Goal: Navigation & Orientation: Find specific page/section

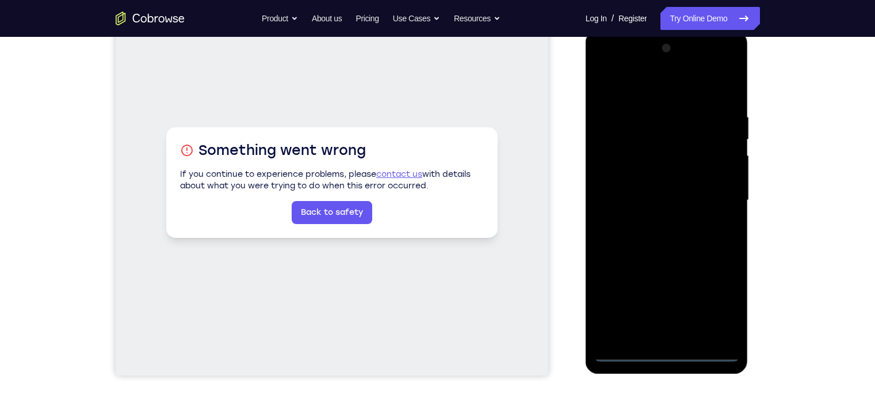
click at [664, 351] on div at bounding box center [667, 200] width 145 height 322
click at [719, 298] on div at bounding box center [667, 200] width 145 height 322
click at [603, 65] on div at bounding box center [667, 200] width 145 height 322
click at [713, 201] on div at bounding box center [667, 200] width 145 height 322
click at [658, 222] on div at bounding box center [667, 200] width 145 height 322
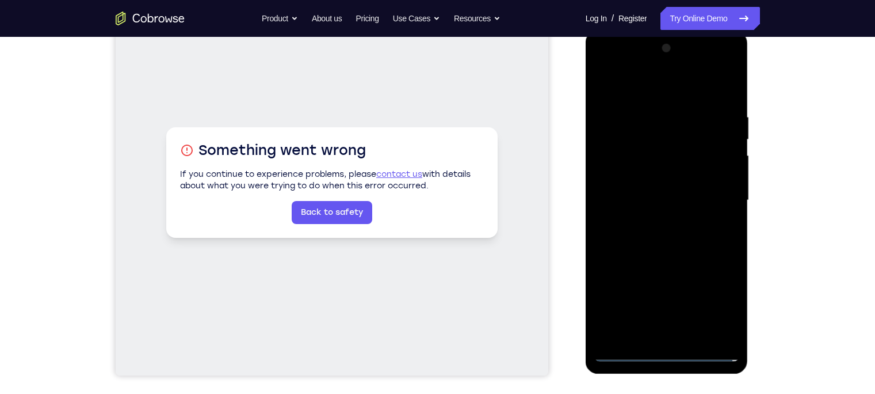
click at [646, 191] on div at bounding box center [667, 200] width 145 height 322
click at [639, 181] on div at bounding box center [667, 200] width 145 height 322
click at [719, 177] on div at bounding box center [667, 200] width 145 height 322
click at [649, 178] on div at bounding box center [667, 200] width 145 height 322
click at [669, 181] on div at bounding box center [667, 200] width 145 height 322
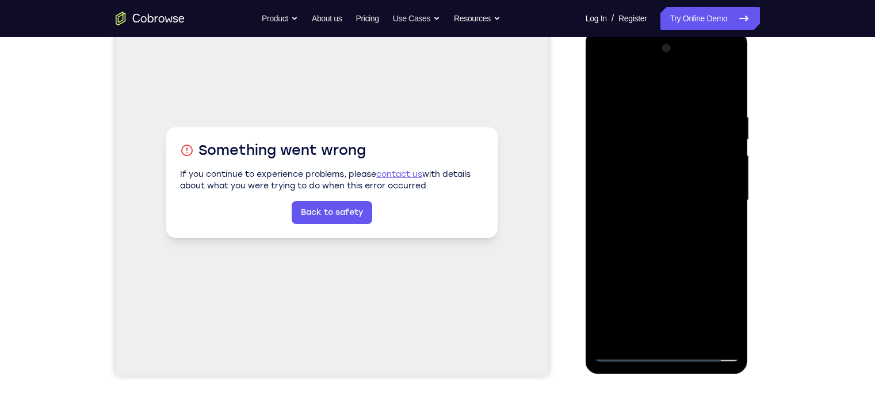
click at [661, 197] on div at bounding box center [667, 200] width 145 height 322
click at [634, 239] on div at bounding box center [667, 200] width 145 height 322
click at [656, 232] on div at bounding box center [667, 200] width 145 height 322
click at [661, 239] on div at bounding box center [667, 200] width 145 height 322
click at [679, 225] on div at bounding box center [667, 200] width 145 height 322
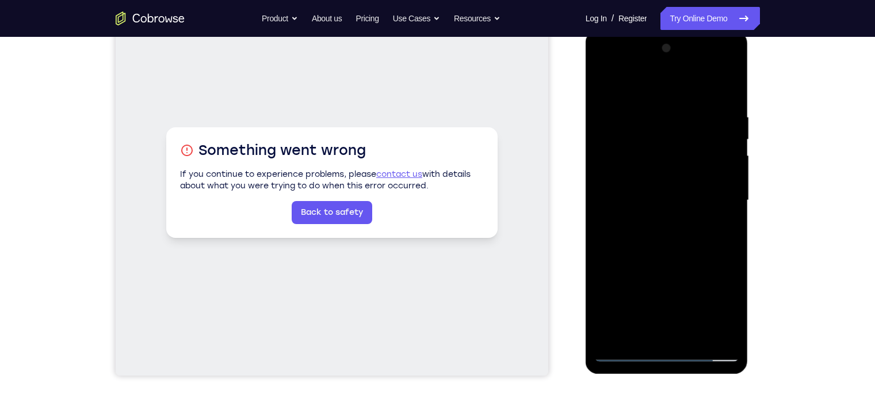
click at [729, 95] on div at bounding box center [667, 200] width 145 height 322
click at [696, 334] on div at bounding box center [667, 200] width 145 height 322
click at [662, 264] on div at bounding box center [667, 200] width 145 height 322
click at [649, 183] on div at bounding box center [667, 200] width 145 height 322
click at [622, 325] on div at bounding box center [667, 200] width 145 height 322
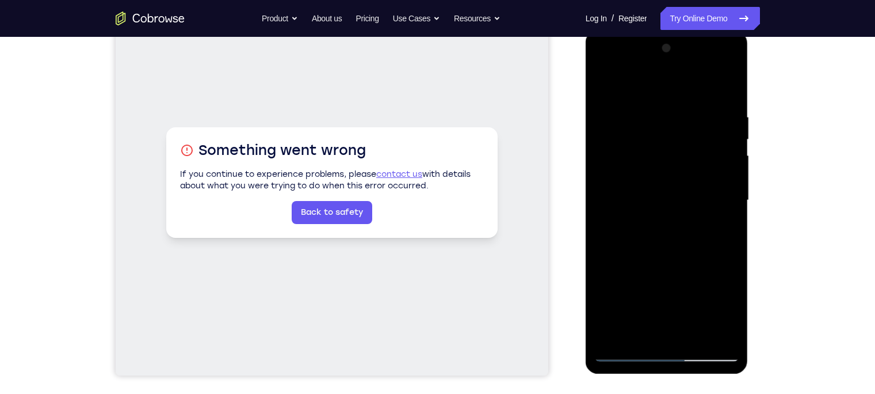
click at [728, 317] on div at bounding box center [667, 200] width 145 height 322
click at [724, 229] on div at bounding box center [667, 200] width 145 height 322
click at [604, 89] on div at bounding box center [667, 200] width 145 height 322
click at [643, 207] on div at bounding box center [667, 200] width 145 height 322
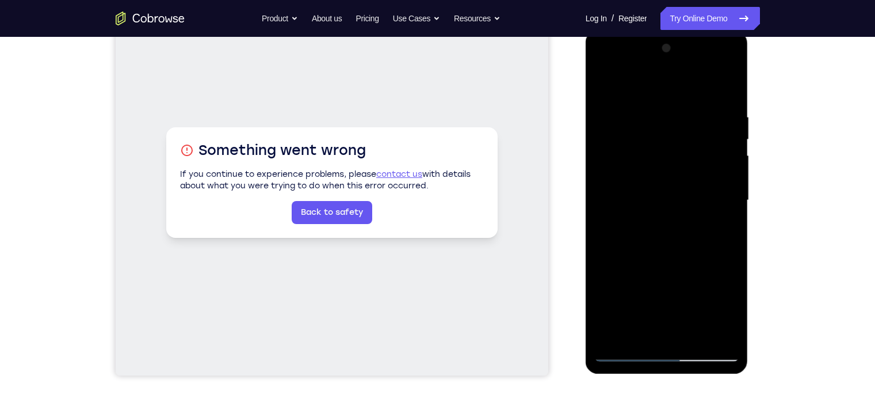
click at [626, 332] on div at bounding box center [667, 200] width 145 height 322
click at [721, 230] on div at bounding box center [667, 200] width 145 height 322
click at [602, 89] on div at bounding box center [667, 200] width 145 height 322
click at [644, 228] on div at bounding box center [667, 200] width 145 height 322
click at [635, 329] on div at bounding box center [667, 200] width 145 height 322
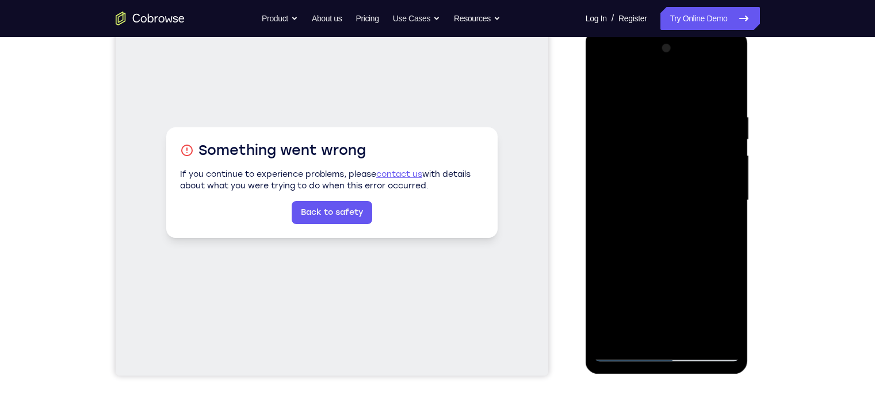
click at [640, 327] on div at bounding box center [667, 200] width 145 height 322
drag, startPoint x: 650, startPoint y: 294, endPoint x: 650, endPoint y: 188, distance: 106.5
click at [650, 188] on div at bounding box center [667, 200] width 145 height 322
drag, startPoint x: 659, startPoint y: 281, endPoint x: 679, endPoint y: -52, distance: 333.3
click at [679, 31] on html "Online web based iOS Simulators and Android Emulators. Run iPhone, iPad, Mobile…" at bounding box center [668, 203] width 164 height 345
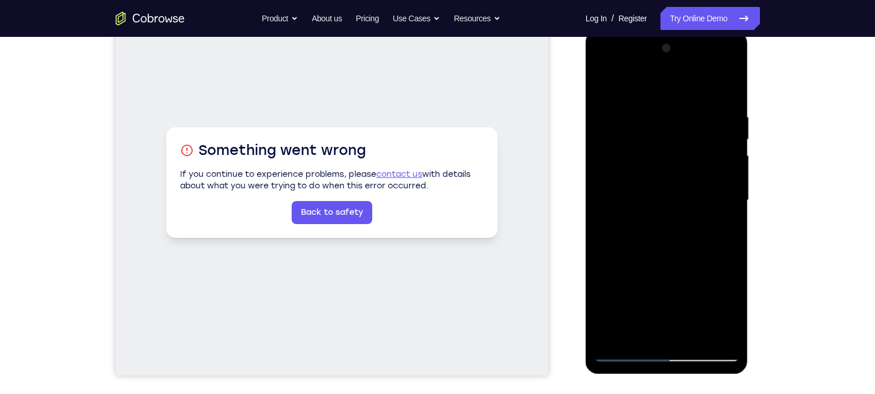
drag, startPoint x: 657, startPoint y: 309, endPoint x: 679, endPoint y: 144, distance: 166.1
click at [679, 144] on div at bounding box center [667, 200] width 145 height 322
drag, startPoint x: 664, startPoint y: 282, endPoint x: 671, endPoint y: 147, distance: 135.5
click at [671, 147] on div at bounding box center [667, 200] width 145 height 322
drag, startPoint x: 661, startPoint y: 295, endPoint x: 673, endPoint y: 131, distance: 164.4
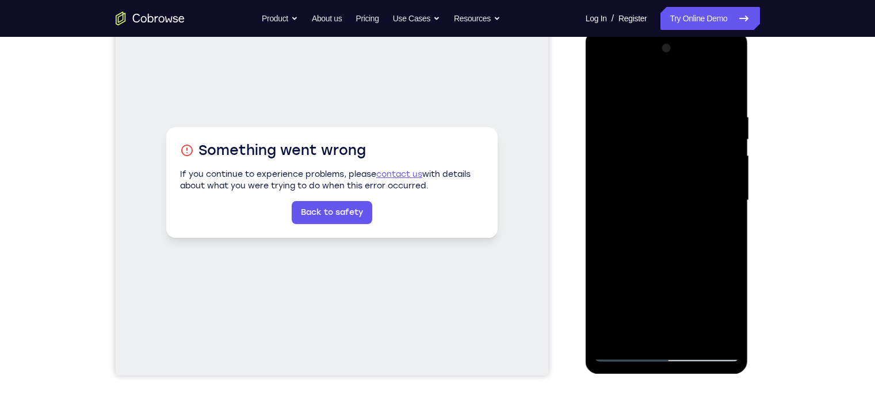
click at [673, 131] on div at bounding box center [667, 200] width 145 height 322
drag, startPoint x: 654, startPoint y: 260, endPoint x: 652, endPoint y: 130, distance: 130.7
click at [652, 130] on div at bounding box center [667, 200] width 145 height 322
click at [718, 281] on div at bounding box center [667, 200] width 145 height 322
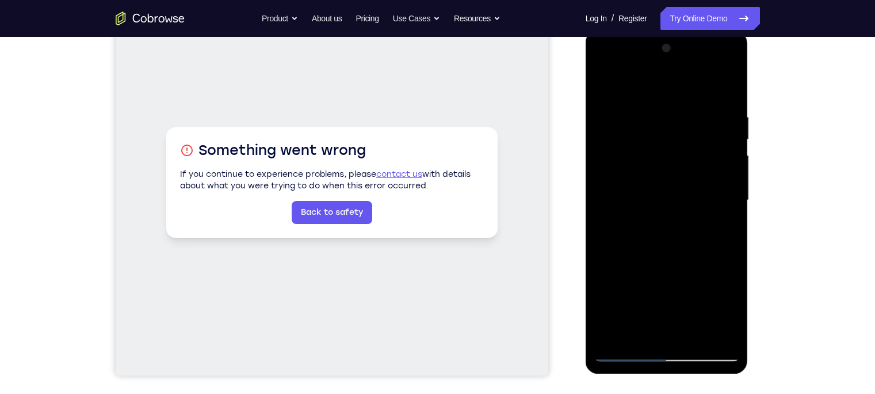
click at [718, 281] on div at bounding box center [667, 200] width 145 height 322
click at [724, 222] on div at bounding box center [667, 200] width 145 height 322
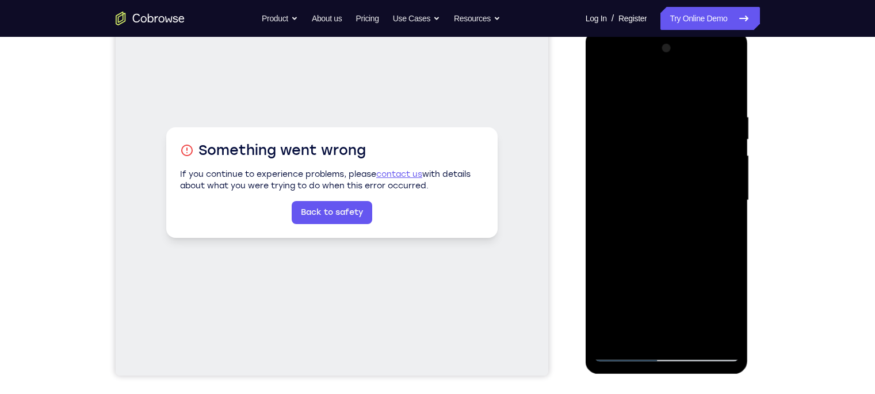
click at [603, 85] on div at bounding box center [667, 200] width 145 height 322
click at [653, 105] on div at bounding box center [667, 200] width 145 height 322
click at [726, 199] on div at bounding box center [667, 200] width 145 height 322
click at [726, 210] on div at bounding box center [667, 200] width 145 height 322
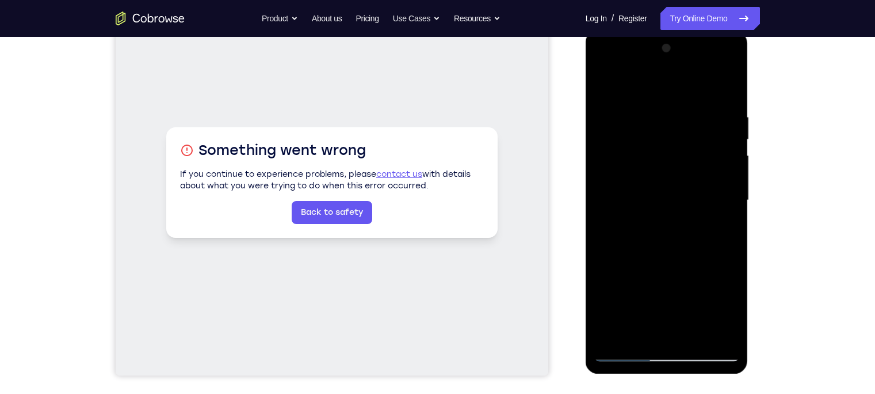
click at [600, 207] on div at bounding box center [667, 200] width 145 height 322
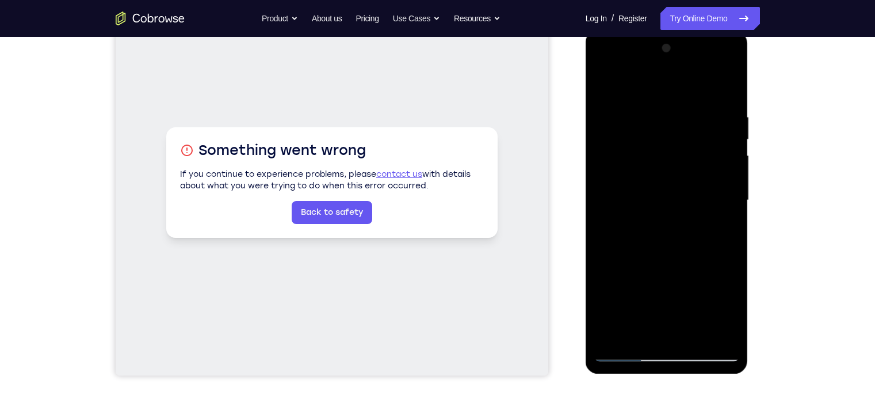
drag, startPoint x: 728, startPoint y: 201, endPoint x: 444, endPoint y: 203, distance: 283.8
click at [586, 203] on html "Online web based iOS Simulators and Android Emulators. Run iPhone, iPad, Mobile…" at bounding box center [668, 203] width 164 height 345
click at [724, 181] on div at bounding box center [667, 200] width 145 height 322
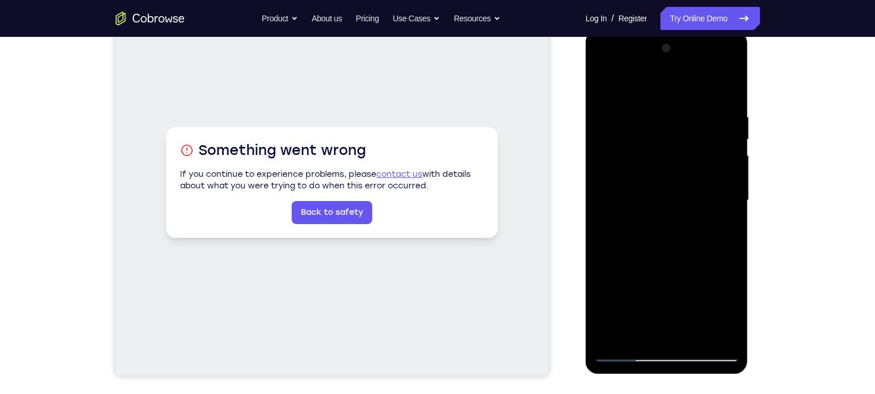
click at [727, 189] on div at bounding box center [667, 200] width 145 height 322
click at [734, 214] on div at bounding box center [667, 200] width 145 height 322
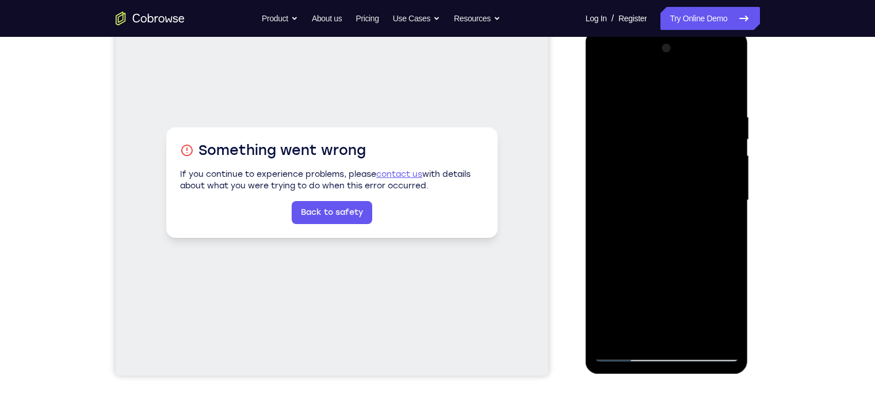
click at [734, 214] on div at bounding box center [667, 200] width 145 height 322
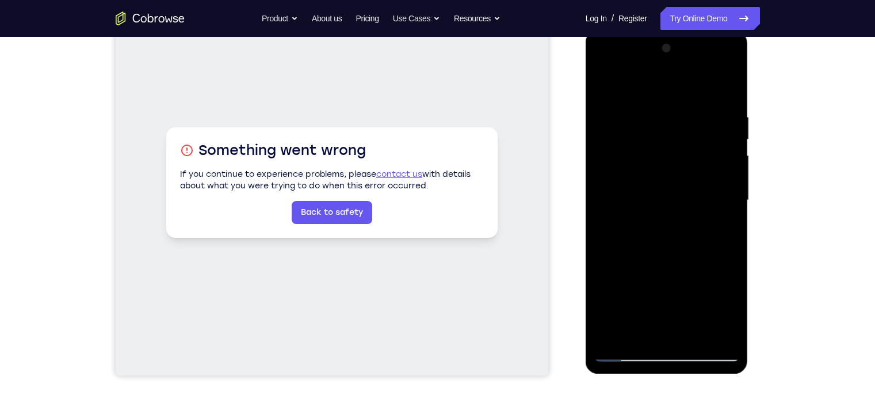
click at [734, 214] on div at bounding box center [667, 200] width 145 height 322
drag, startPoint x: 734, startPoint y: 214, endPoint x: 470, endPoint y: 247, distance: 266.2
click at [586, 247] on html "Online web based iOS Simulators and Android Emulators. Run iPhone, iPad, Mobile…" at bounding box center [668, 203] width 164 height 345
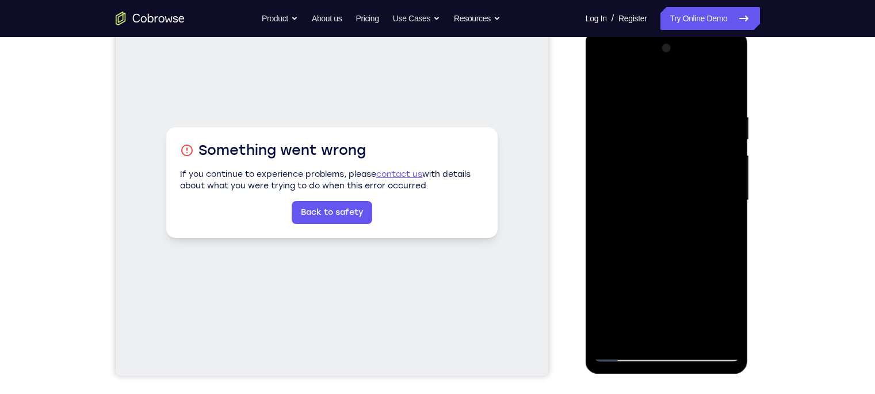
drag, startPoint x: 721, startPoint y: 173, endPoint x: 418, endPoint y: 216, distance: 305.8
click at [586, 216] on html "Online web based iOS Simulators and Android Emulators. Run iPhone, iPad, Mobile…" at bounding box center [668, 203] width 164 height 345
drag, startPoint x: 726, startPoint y: 151, endPoint x: 391, endPoint y: 124, distance: 335.5
click at [586, 124] on html "Online web based iOS Simulators and Android Emulators. Run iPhone, iPad, Mobile…" at bounding box center [668, 203] width 164 height 345
click at [729, 127] on div at bounding box center [667, 200] width 145 height 322
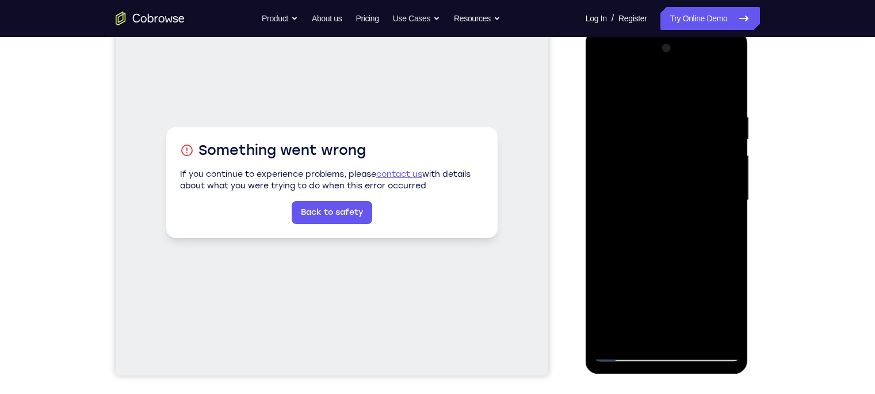
click at [729, 127] on div at bounding box center [667, 200] width 145 height 322
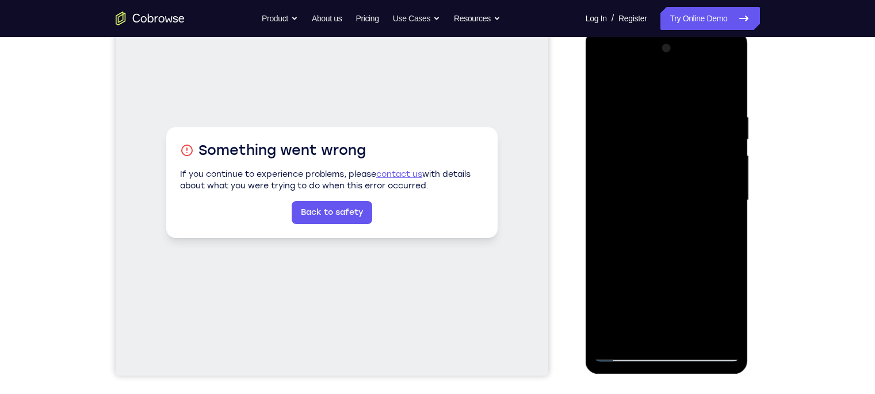
drag, startPoint x: 729, startPoint y: 127, endPoint x: 422, endPoint y: 106, distance: 307.4
click at [586, 106] on html "Online web based iOS Simulators and Android Emulators. Run iPhone, iPad, Mobile…" at bounding box center [668, 203] width 164 height 345
click at [725, 179] on div at bounding box center [667, 200] width 145 height 322
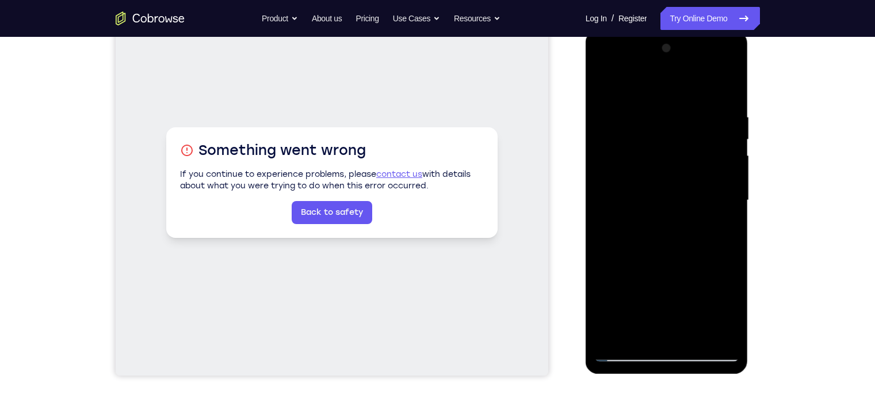
click at [725, 179] on div at bounding box center [667, 200] width 145 height 322
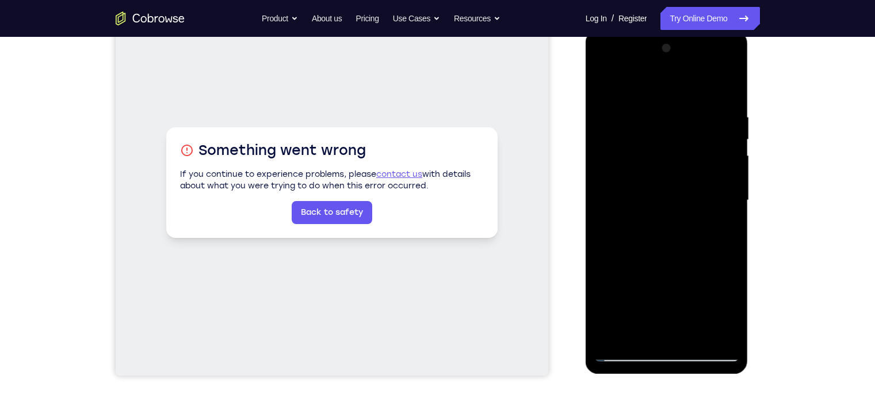
click at [725, 179] on div at bounding box center [667, 200] width 145 height 322
drag, startPoint x: 725, startPoint y: 179, endPoint x: 517, endPoint y: 175, distance: 208.4
click at [586, 175] on html "Online web based iOS Simulators and Android Emulators. Run iPhone, iPad, Mobile…" at bounding box center [668, 203] width 164 height 345
click at [730, 188] on div at bounding box center [667, 200] width 145 height 322
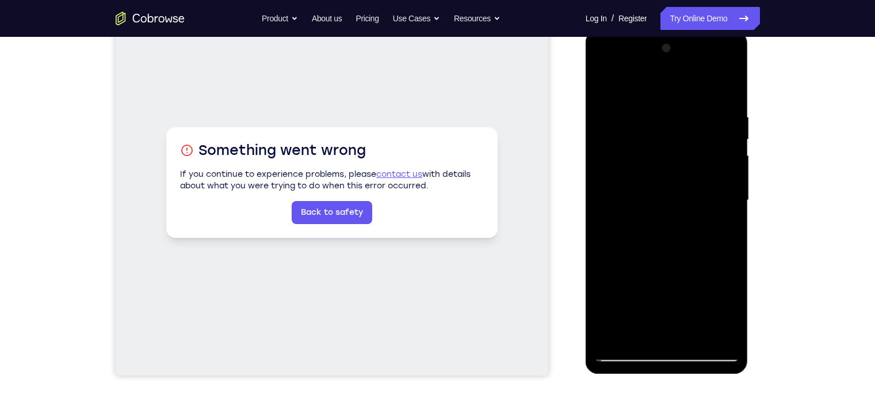
click at [730, 188] on div at bounding box center [667, 200] width 145 height 322
click at [729, 91] on div at bounding box center [667, 200] width 145 height 322
drag, startPoint x: 692, startPoint y: 240, endPoint x: 695, endPoint y: 210, distance: 30.6
click at [695, 210] on div at bounding box center [667, 200] width 145 height 322
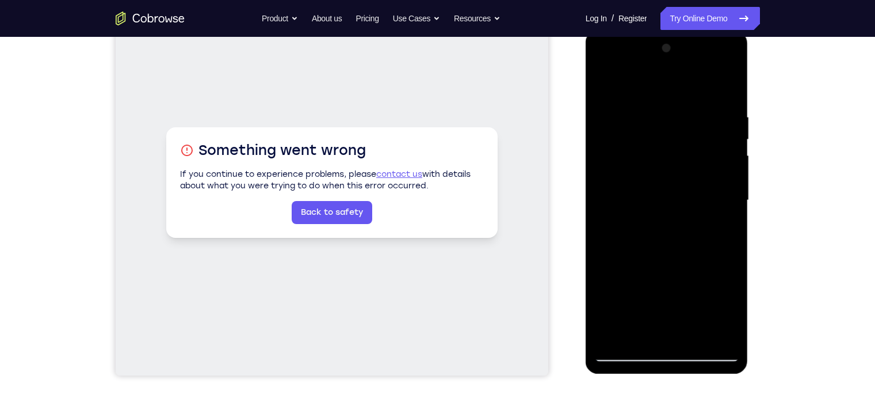
click at [686, 94] on div at bounding box center [667, 200] width 145 height 322
click at [727, 184] on div at bounding box center [667, 200] width 145 height 322
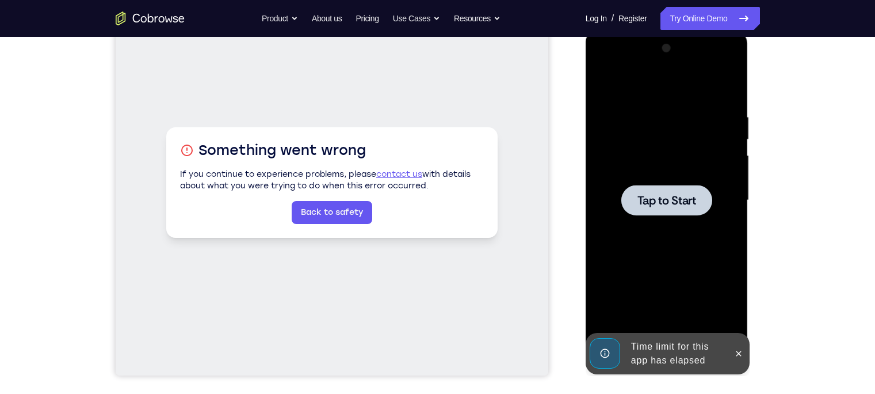
click at [727, 184] on div at bounding box center [667, 200] width 145 height 322
click at [637, 196] on div at bounding box center [667, 200] width 91 height 31
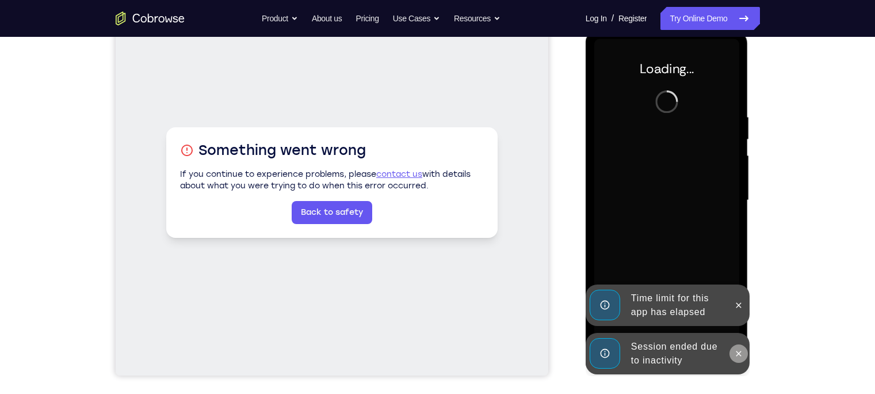
click at [741, 353] on icon at bounding box center [738, 353] width 9 height 9
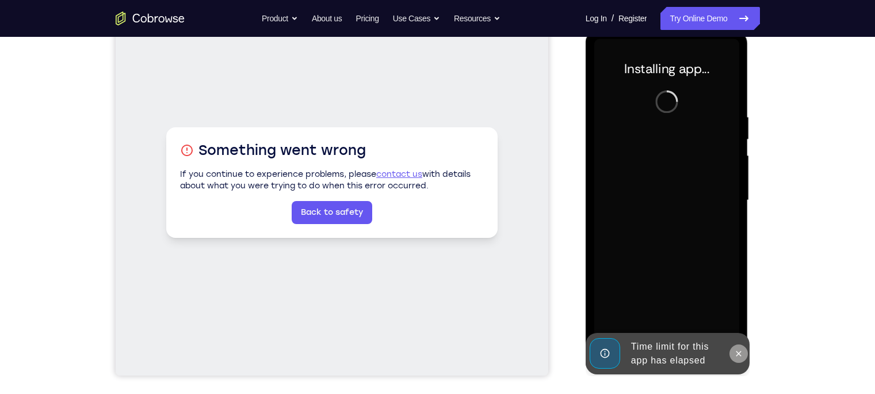
click at [741, 354] on icon at bounding box center [738, 353] width 9 height 9
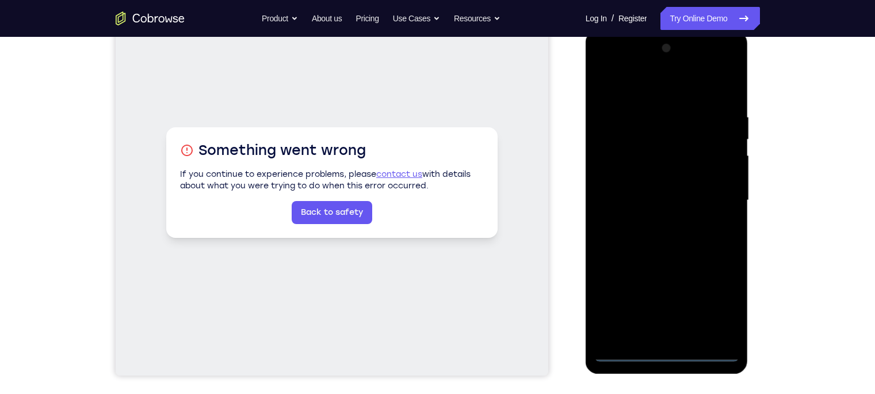
click at [670, 348] on div at bounding box center [667, 200] width 145 height 322
click at [667, 351] on div at bounding box center [667, 200] width 145 height 322
click at [666, 350] on div at bounding box center [667, 200] width 145 height 322
click at [714, 301] on div at bounding box center [667, 200] width 145 height 322
click at [604, 62] on div at bounding box center [667, 200] width 145 height 322
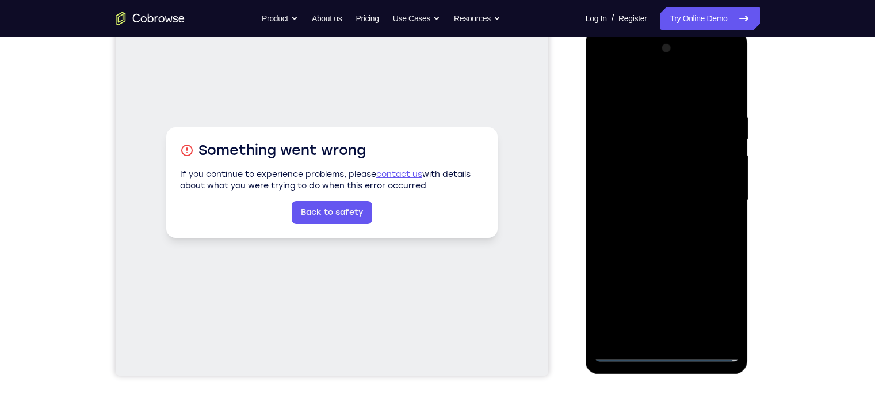
click at [713, 199] on div at bounding box center [667, 200] width 145 height 322
click at [656, 220] on div at bounding box center [667, 200] width 145 height 322
click at [650, 182] on div at bounding box center [667, 200] width 145 height 322
click at [645, 181] on div at bounding box center [667, 200] width 145 height 322
click at [654, 203] on div at bounding box center [667, 200] width 145 height 322
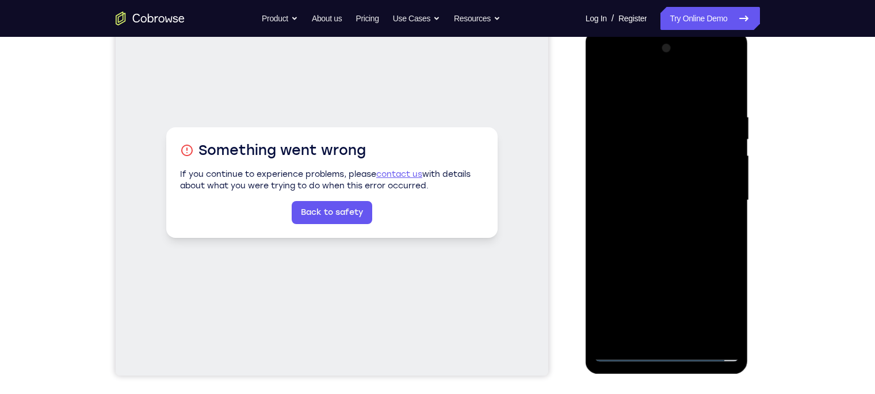
click at [654, 203] on div at bounding box center [667, 200] width 145 height 322
click at [657, 207] on div at bounding box center [667, 200] width 145 height 322
click at [664, 230] on div at bounding box center [667, 200] width 145 height 322
click at [653, 240] on div at bounding box center [667, 200] width 145 height 322
click at [673, 253] on div at bounding box center [667, 200] width 145 height 322
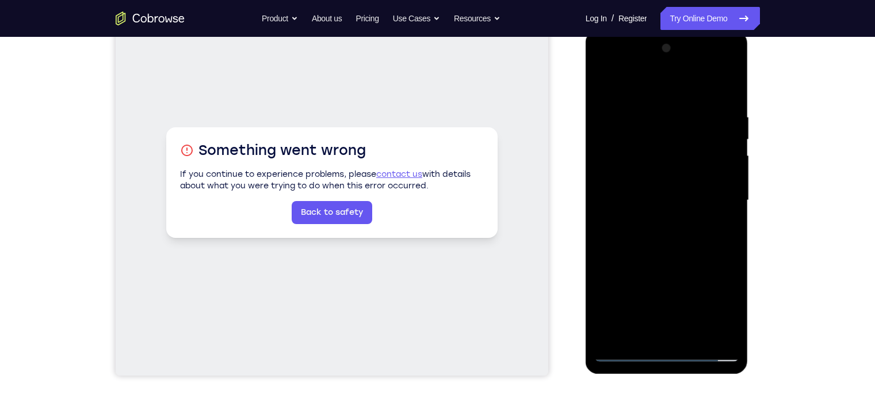
click at [692, 334] on div at bounding box center [667, 200] width 145 height 322
click at [672, 259] on div at bounding box center [667, 200] width 145 height 322
click at [653, 180] on div at bounding box center [667, 200] width 145 height 322
click at [720, 230] on div at bounding box center [667, 200] width 145 height 322
click at [695, 85] on div at bounding box center [667, 200] width 145 height 322
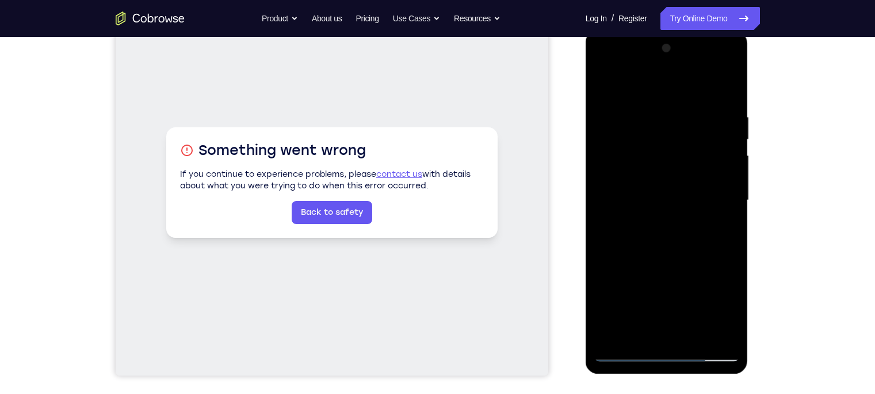
click at [669, 105] on div at bounding box center [667, 200] width 145 height 322
click at [601, 90] on div at bounding box center [667, 200] width 145 height 322
click at [648, 206] on div at bounding box center [667, 200] width 145 height 322
click at [633, 332] on div at bounding box center [667, 200] width 145 height 322
click at [726, 227] on div at bounding box center [667, 200] width 145 height 322
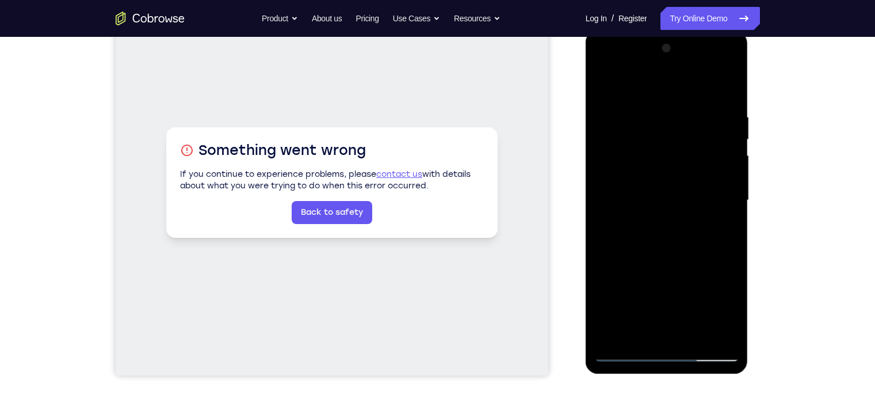
click at [604, 85] on div at bounding box center [667, 200] width 145 height 322
click at [734, 135] on div at bounding box center [667, 200] width 145 height 322
click at [601, 136] on div at bounding box center [667, 200] width 145 height 322
click at [606, 81] on div at bounding box center [667, 200] width 145 height 322
